Goal: Task Accomplishment & Management: Use online tool/utility

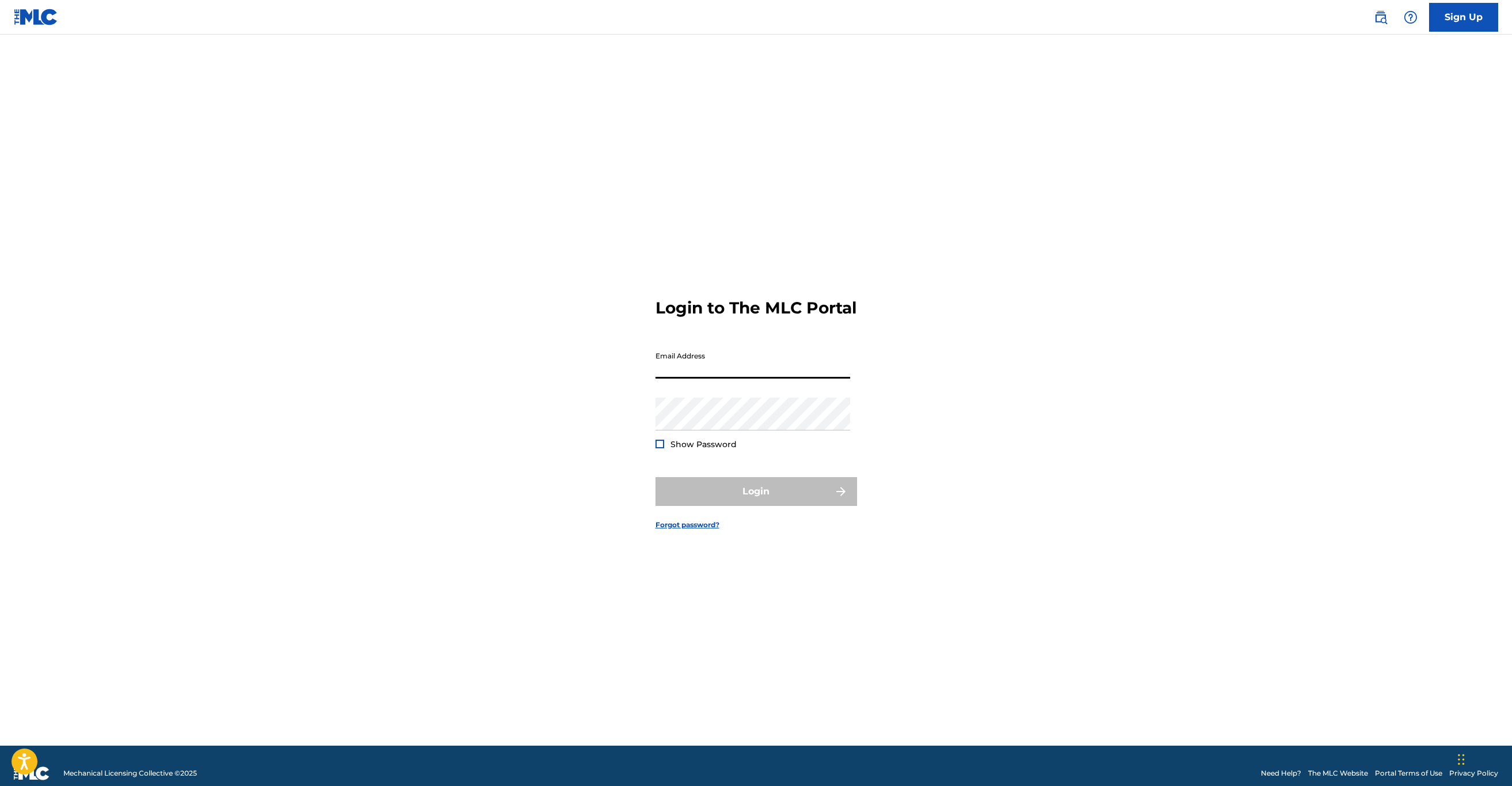
click at [756, 359] on input "Email Address" at bounding box center [752, 362] width 194 height 33
type input "[EMAIL_ADDRESS][DOMAIN_NAME]"
click at [684, 498] on button "Login" at bounding box center [756, 491] width 202 height 29
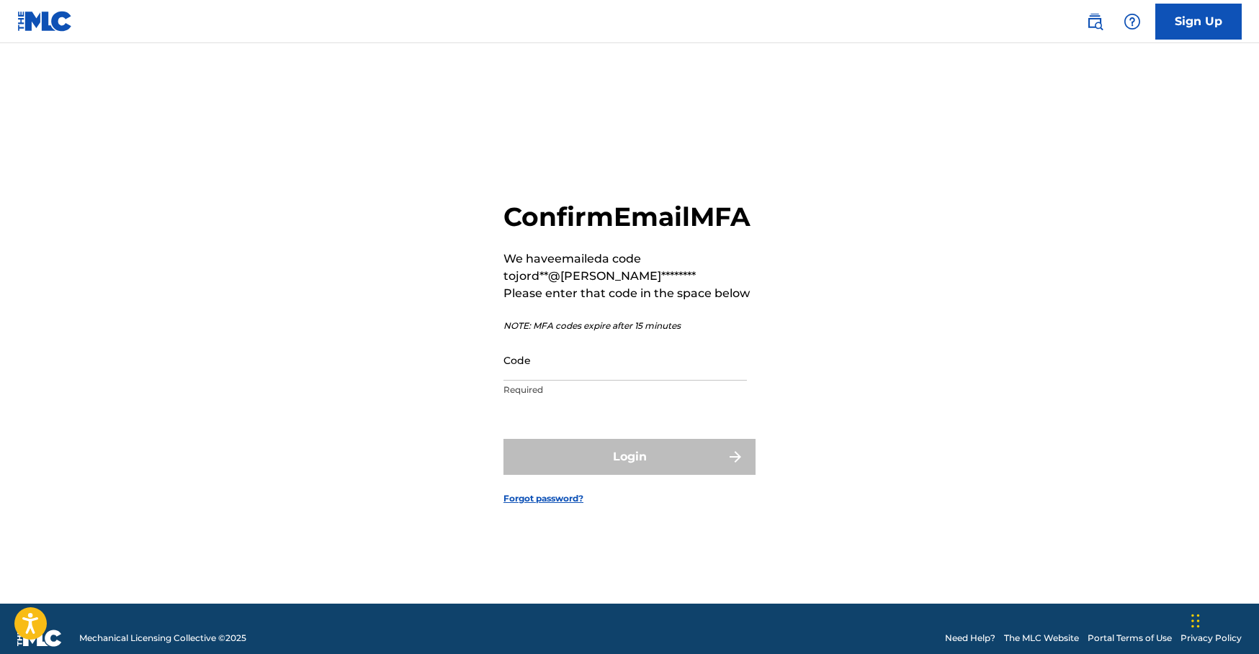
click at [569, 405] on div "Code Required" at bounding box center [624, 372] width 243 height 65
click at [559, 377] on input "Code" at bounding box center [624, 360] width 243 height 41
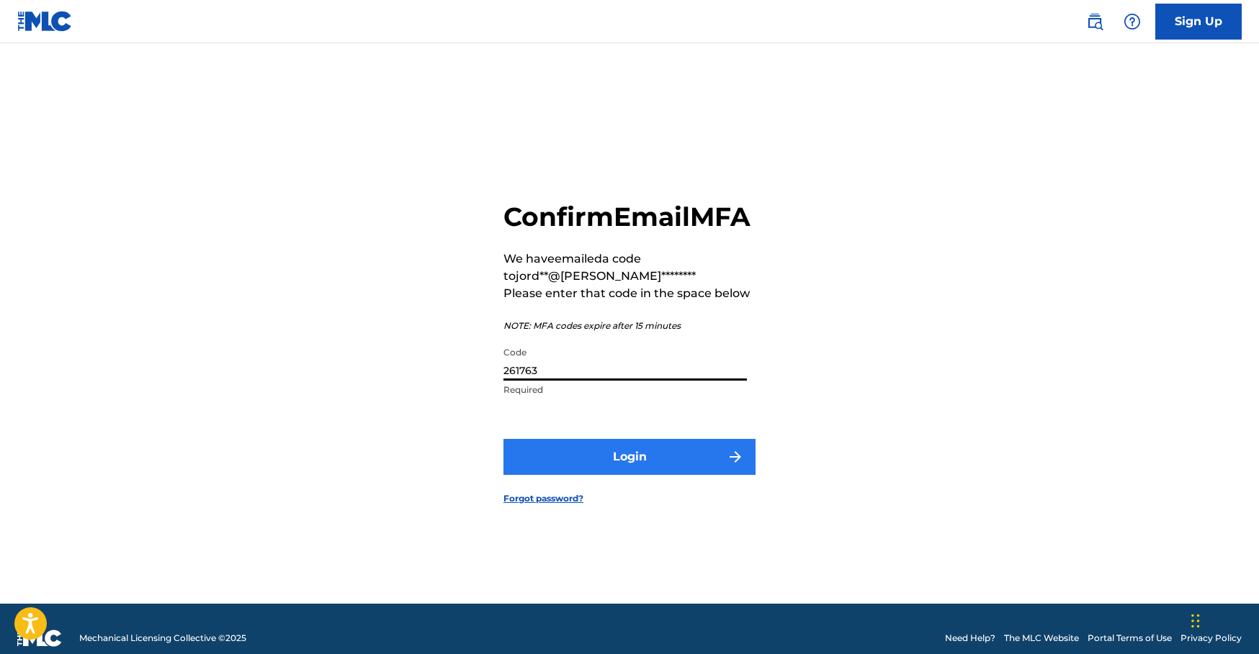
type input "261763"
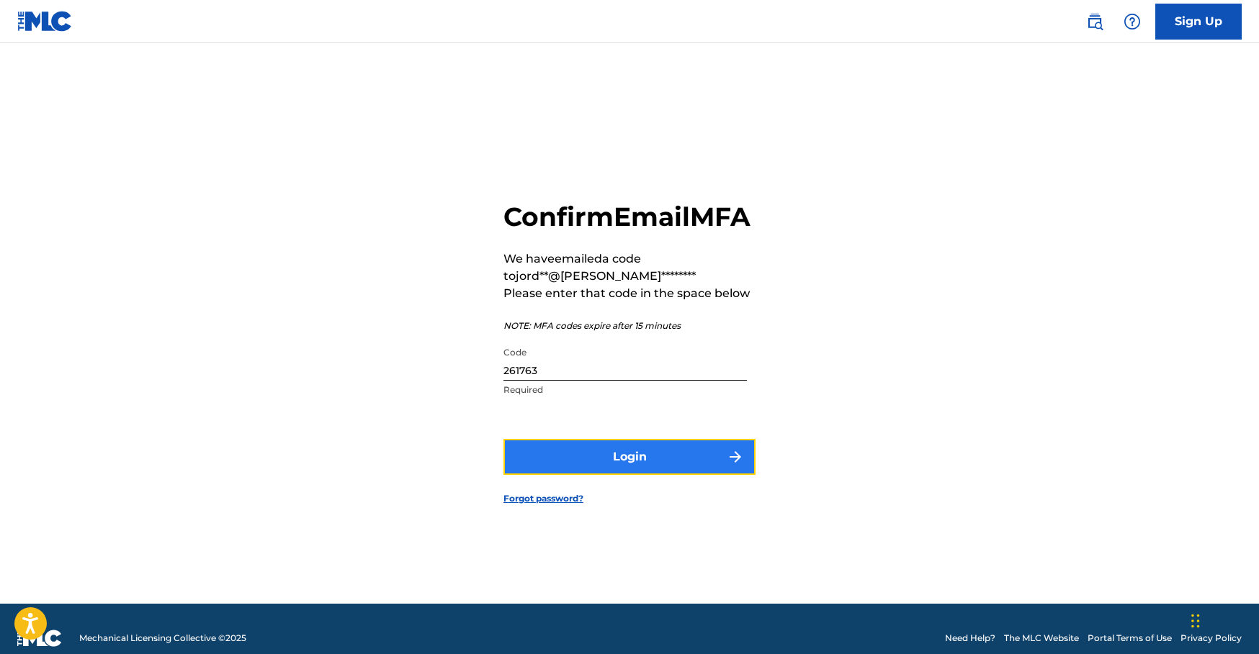
click at [631, 472] on button "Login" at bounding box center [629, 457] width 252 height 36
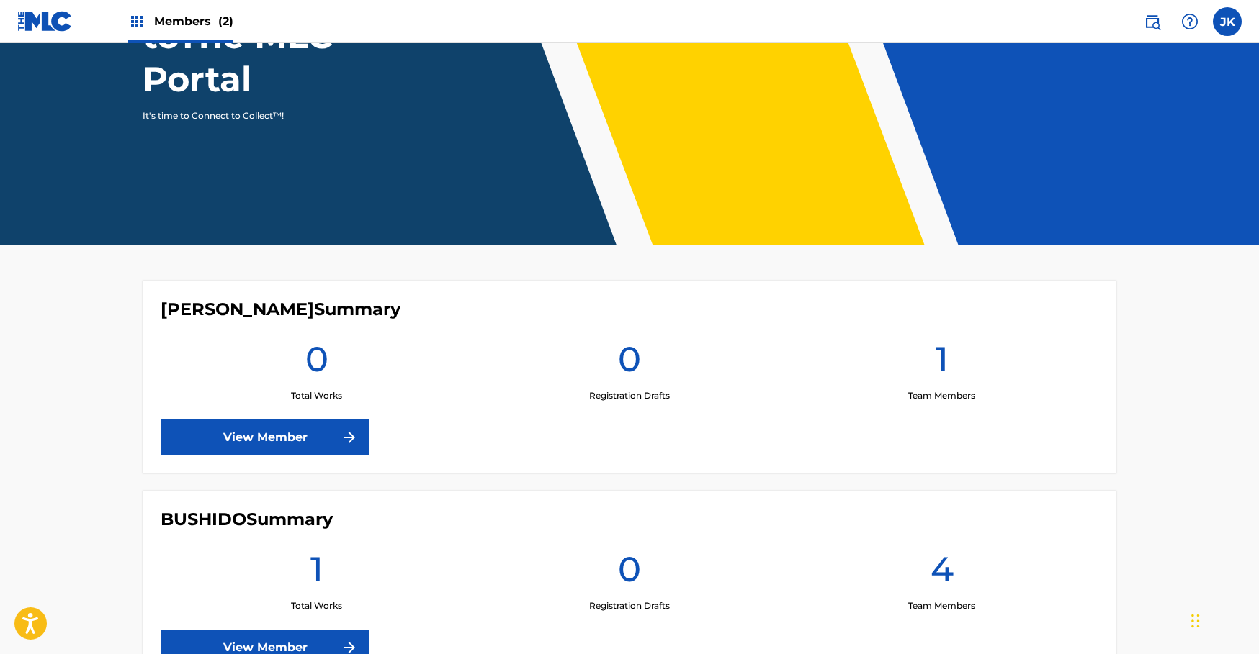
scroll to position [292, 0]
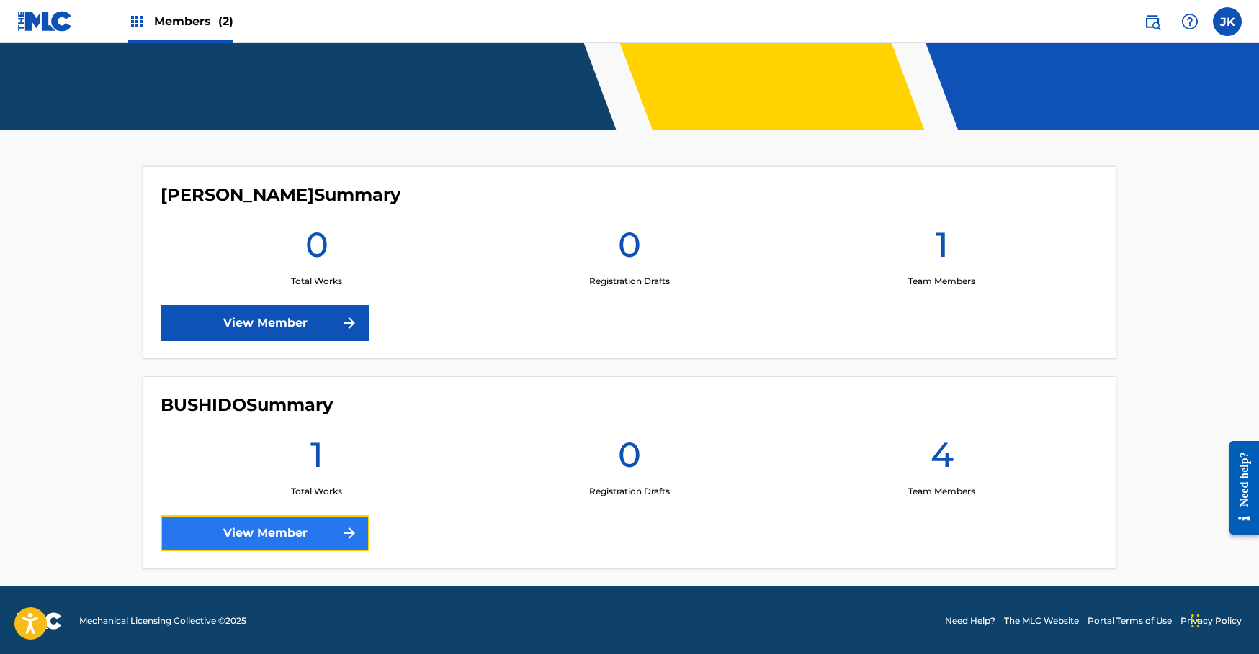
click at [306, 530] on link "View Member" at bounding box center [265, 533] width 209 height 36
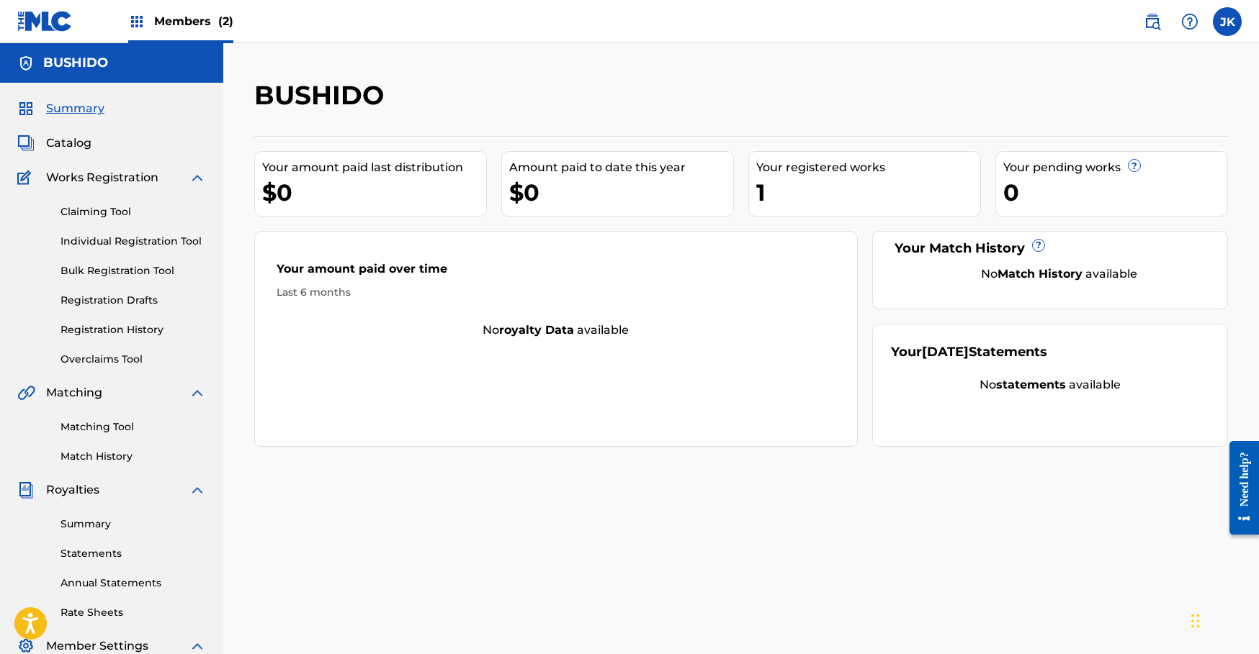
click at [112, 222] on div "Claiming Tool Individual Registration Tool Bulk Registration Tool Registration …" at bounding box center [111, 276] width 189 height 181
click at [112, 209] on link "Claiming Tool" at bounding box center [132, 211] width 145 height 15
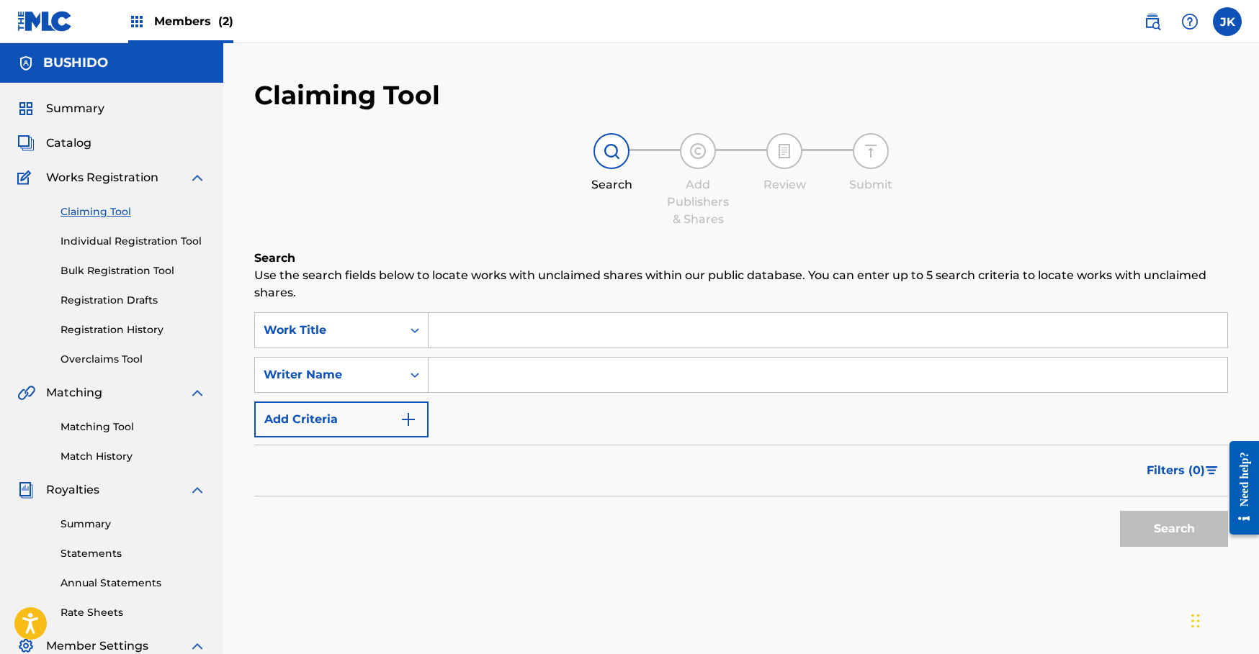
click at [476, 367] on input "Search Form" at bounding box center [827, 375] width 798 height 35
type input "[PERSON_NAME]"
click at [1120, 511] on button "Search" at bounding box center [1174, 529] width 108 height 36
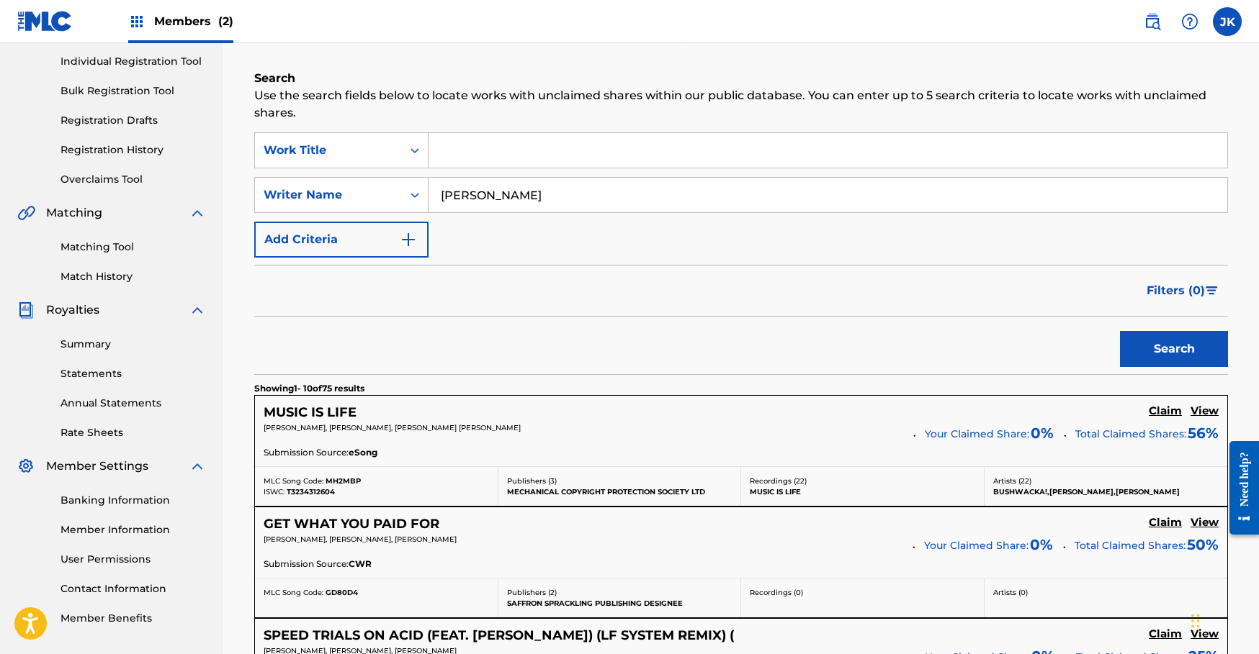
scroll to position [179, 0]
click at [407, 525] on h5 "GET WHAT YOU PAID FOR" at bounding box center [352, 526] width 176 height 17
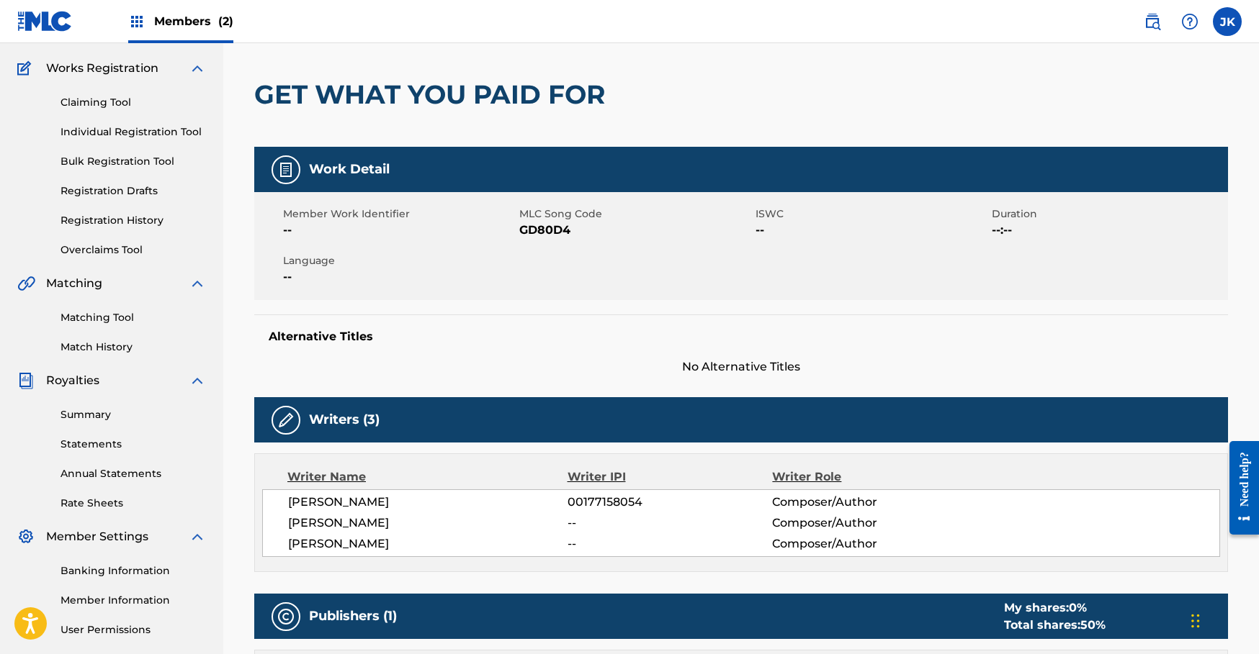
scroll to position [110, 0]
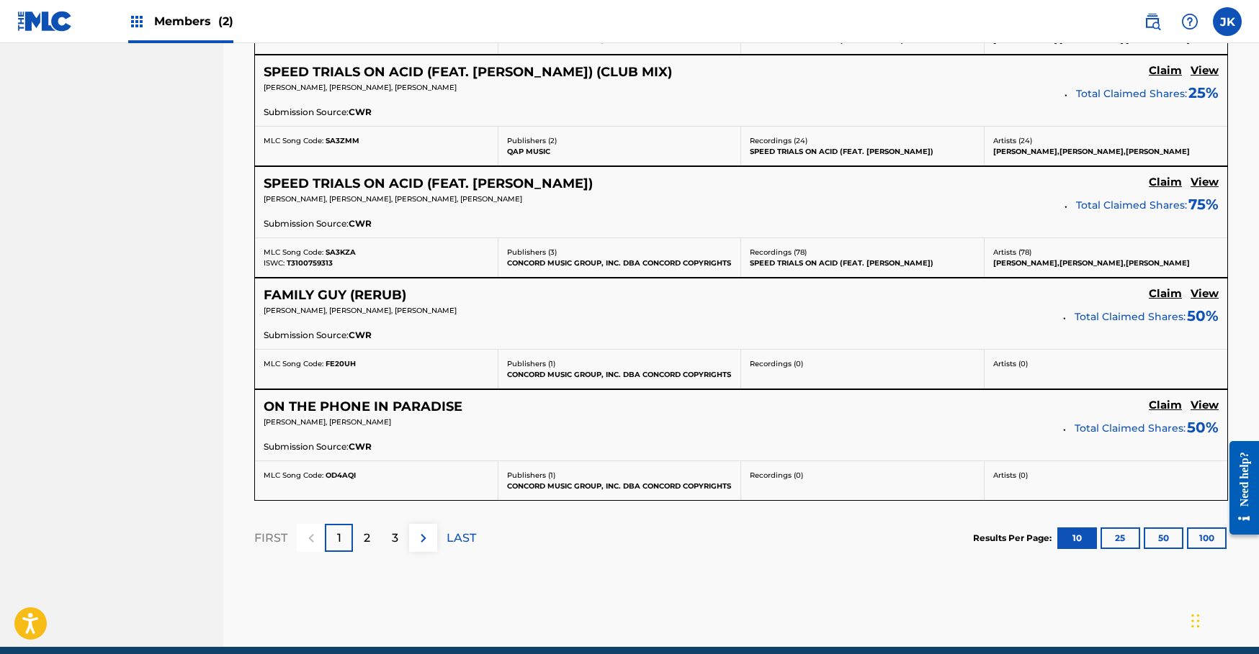
scroll to position [1244, 0]
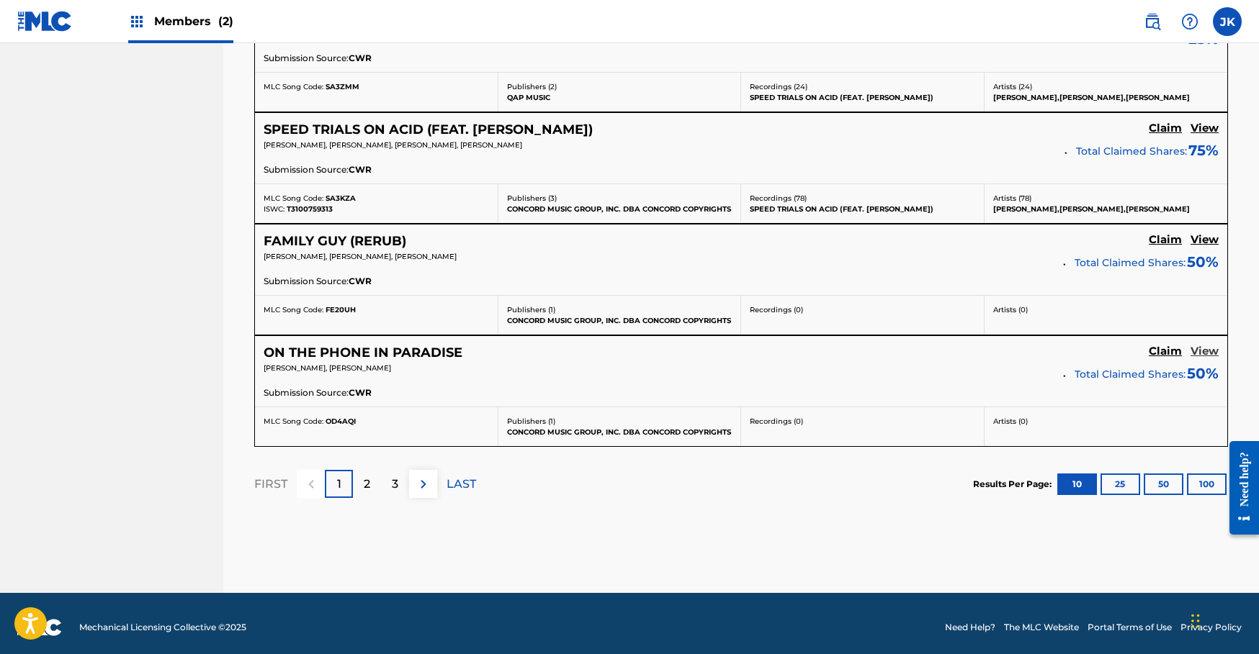
click at [1205, 345] on h5 "View" at bounding box center [1204, 352] width 28 height 14
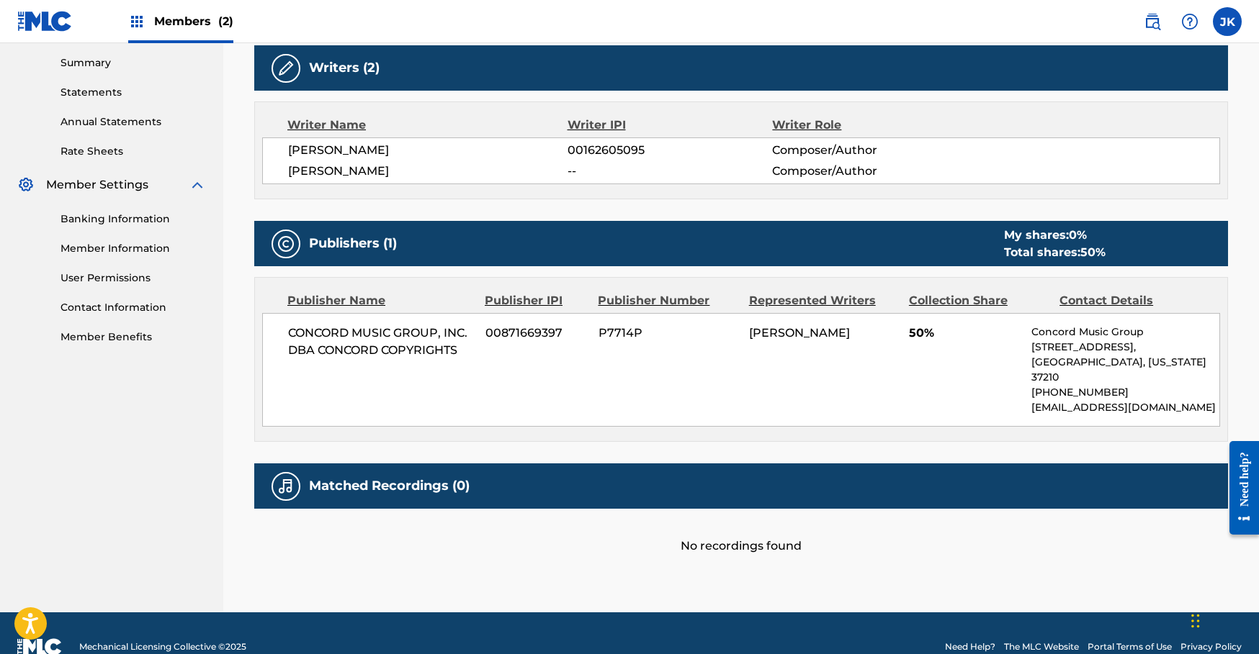
scroll to position [471, 0]
